Goal: Find contact information: Find contact information

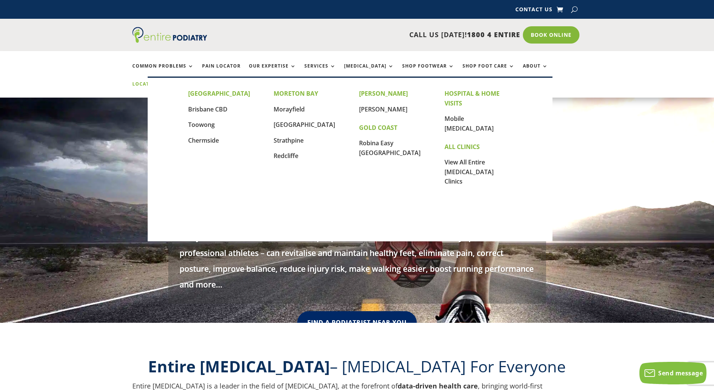
click at [170, 81] on link "Locations" at bounding box center [150, 89] width 37 height 16
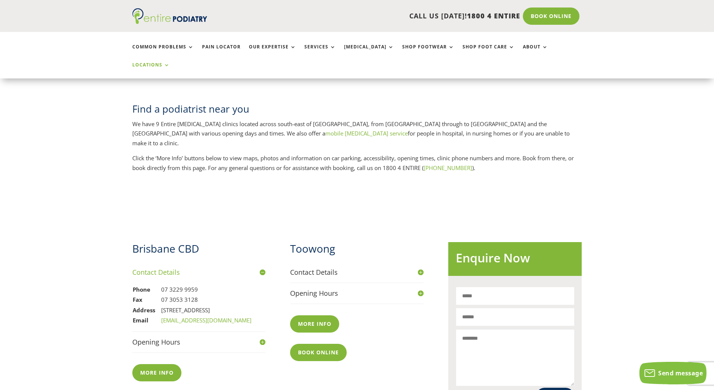
drag, startPoint x: 269, startPoint y: 283, endPoint x: 254, endPoint y: 282, distance: 14.7
click at [254, 282] on div "Brisbane CBD Contact Details Phone [PHONE_NUMBER] Fax [PHONE_NUMBER] Address [S…" at bounding box center [278, 325] width 292 height 193
click at [263, 279] on div "Phone [PHONE_NUMBER] Fax [PHONE_NUMBER] Address [STREET_ADDRESS] Email [EMAIL_A…" at bounding box center [198, 301] width 133 height 49
drag, startPoint x: 264, startPoint y: 280, endPoint x: 249, endPoint y: 282, distance: 15.5
click at [249, 282] on div "Phone [PHONE_NUMBER] Fax [PHONE_NUMBER] Address [STREET_ADDRESS] Email [EMAIL_A…" at bounding box center [198, 301] width 133 height 49
